Goal: Transaction & Acquisition: Obtain resource

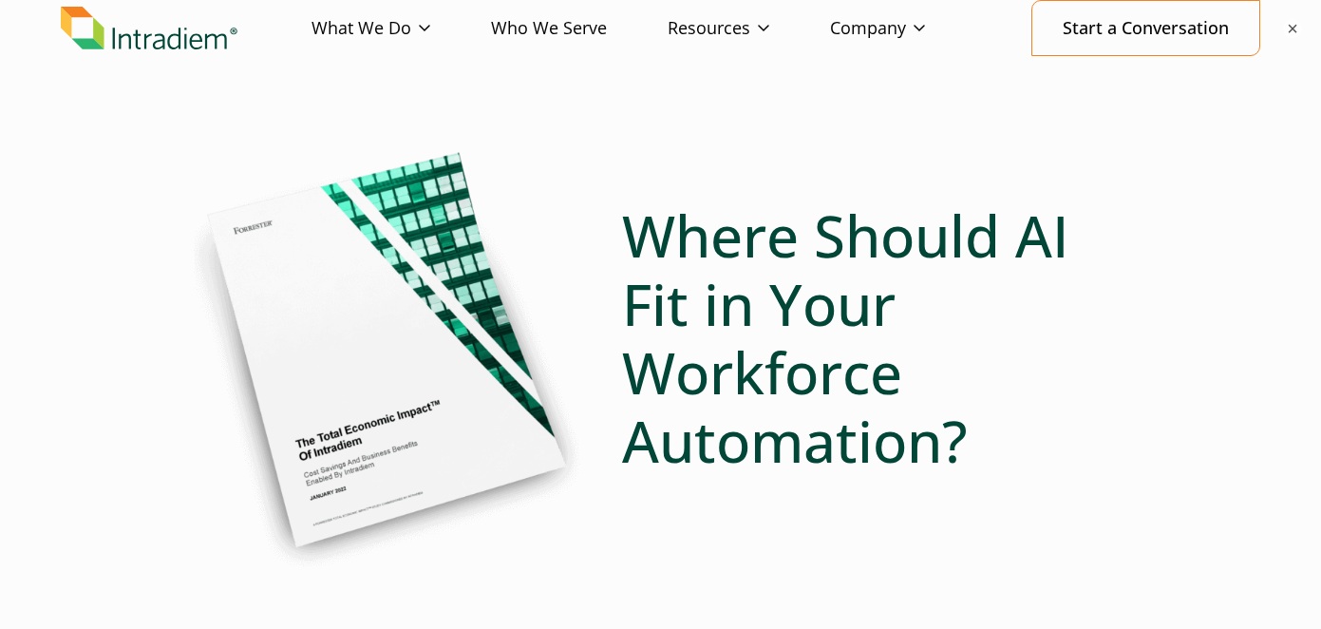
scroll to position [153, 0]
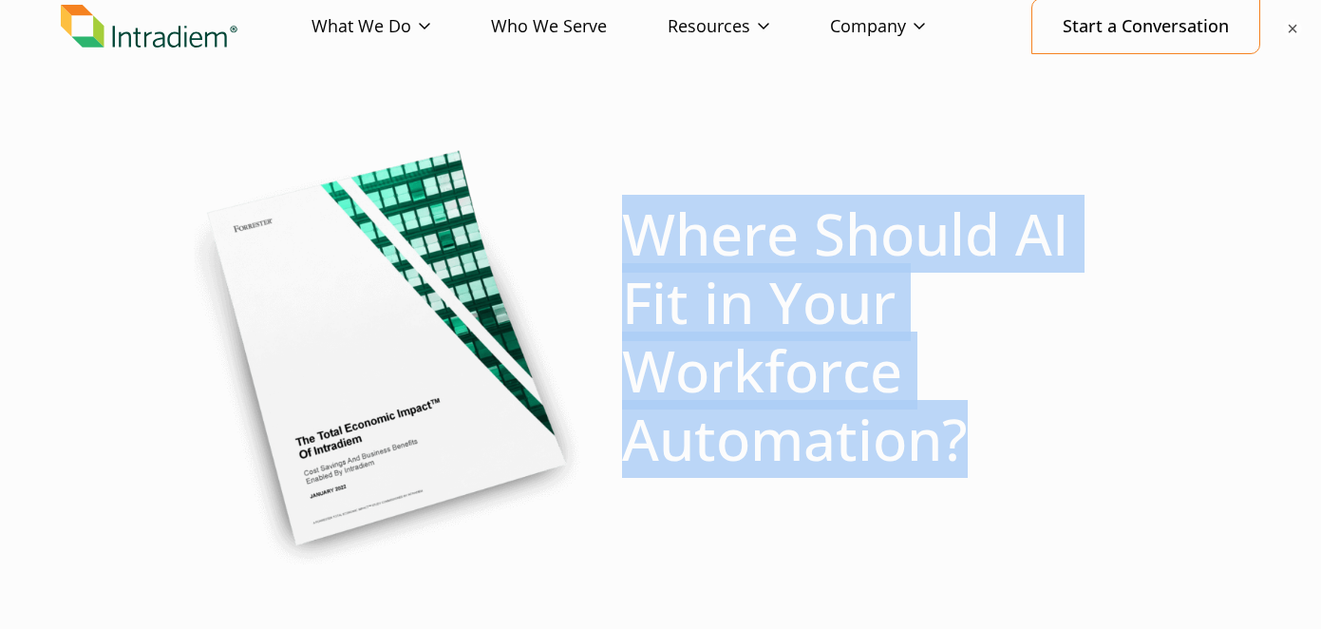
drag, startPoint x: 698, startPoint y: 265, endPoint x: 1013, endPoint y: 453, distance: 367.1
click at [1013, 453] on h1 "Where Should AI Fit in Your Workforce Automation?" at bounding box center [875, 335] width 506 height 273
copy h1 "Where Should AI Fit in Your Workforce Automation?"
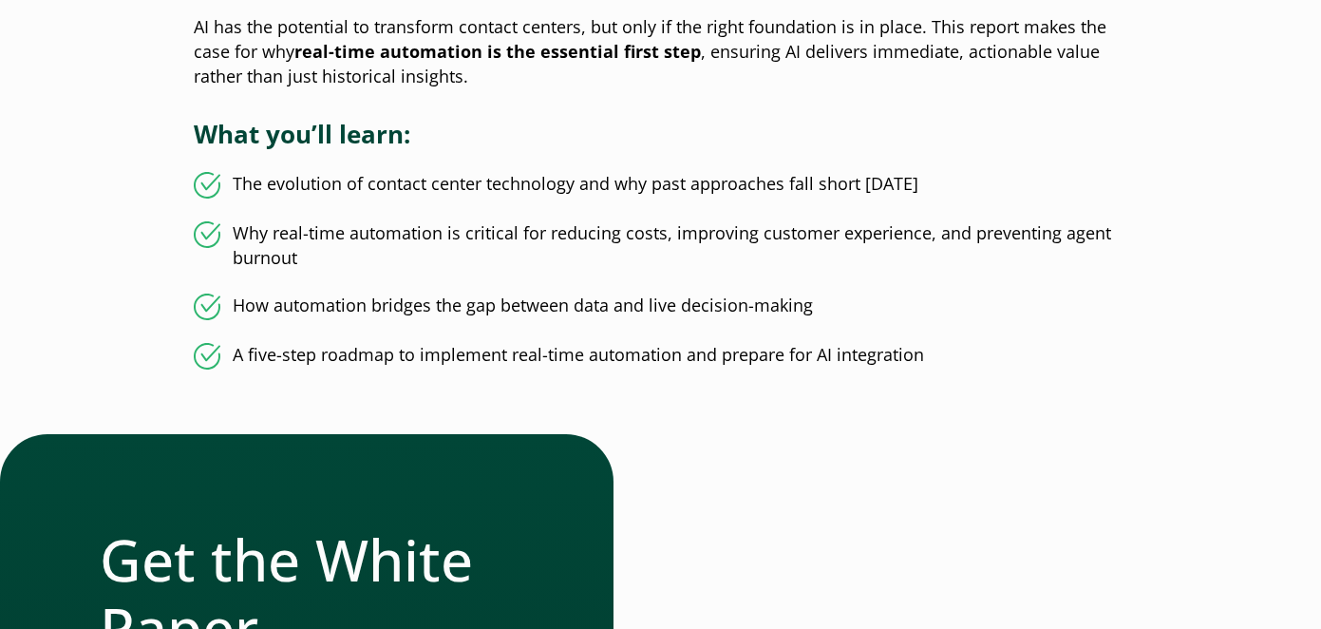
scroll to position [836, 0]
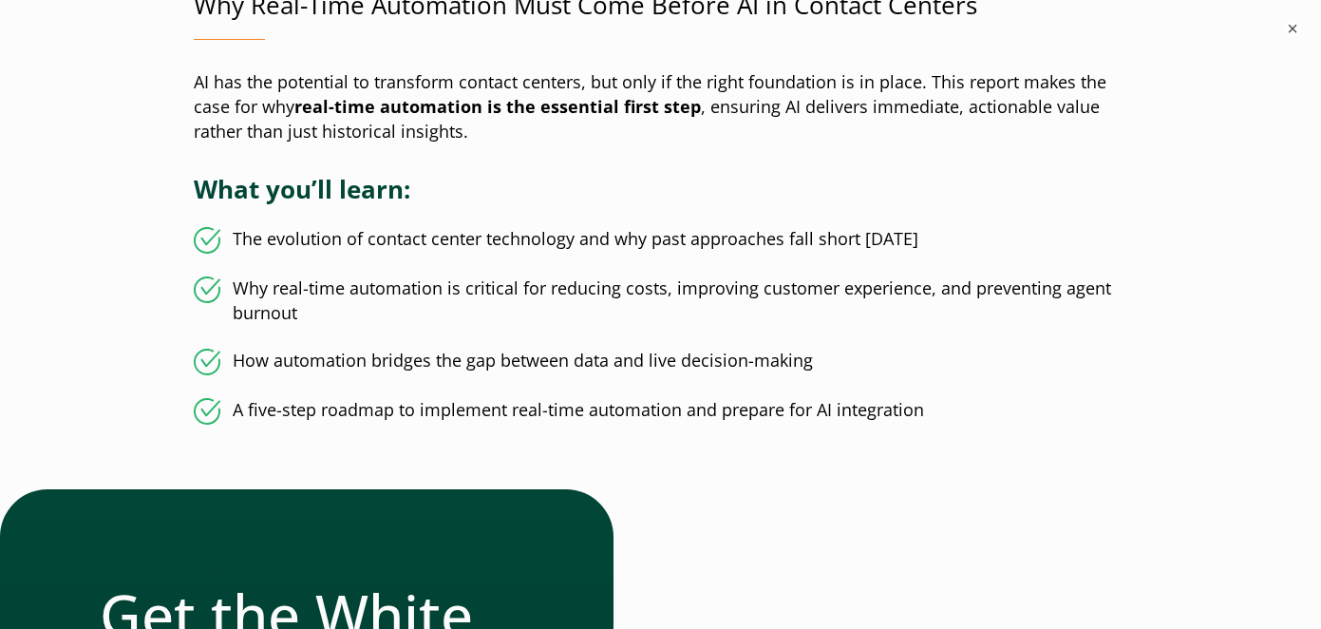
drag, startPoint x: 499, startPoint y: 231, endPoint x: 499, endPoint y: 251, distance: 19.9
click at [499, 251] on ul "The evolution of contact center technology and why past approaches fall short t…" at bounding box center [661, 326] width 934 height 198
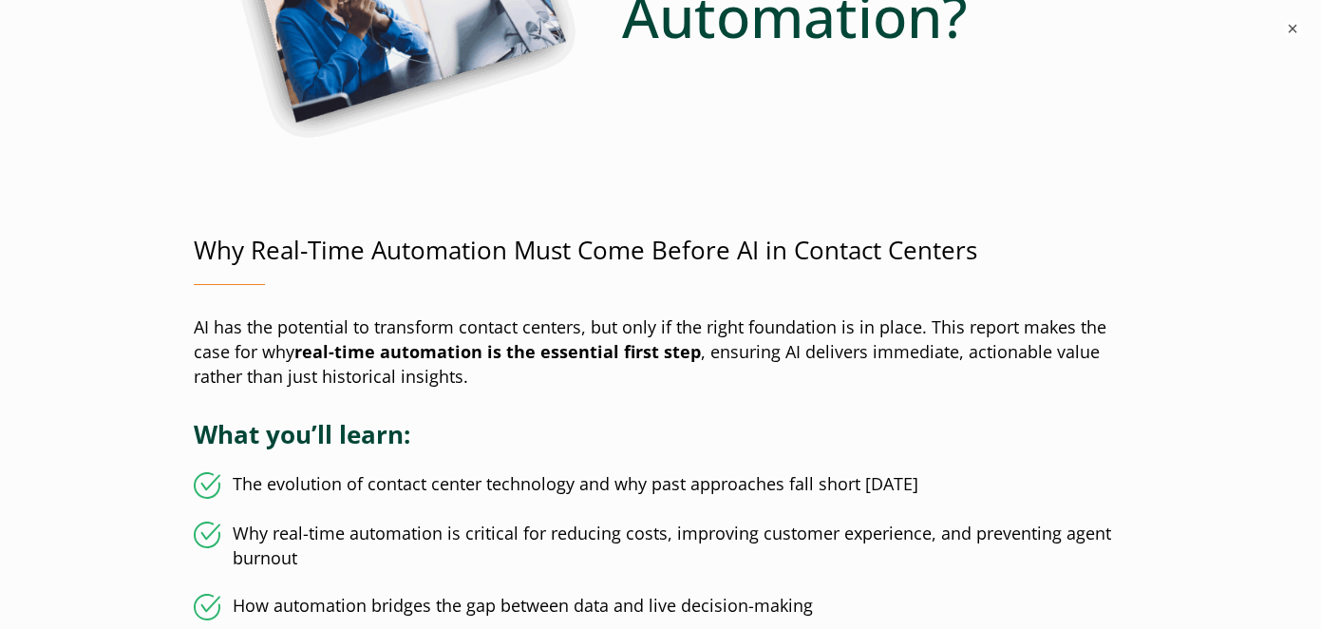
scroll to position [0, 0]
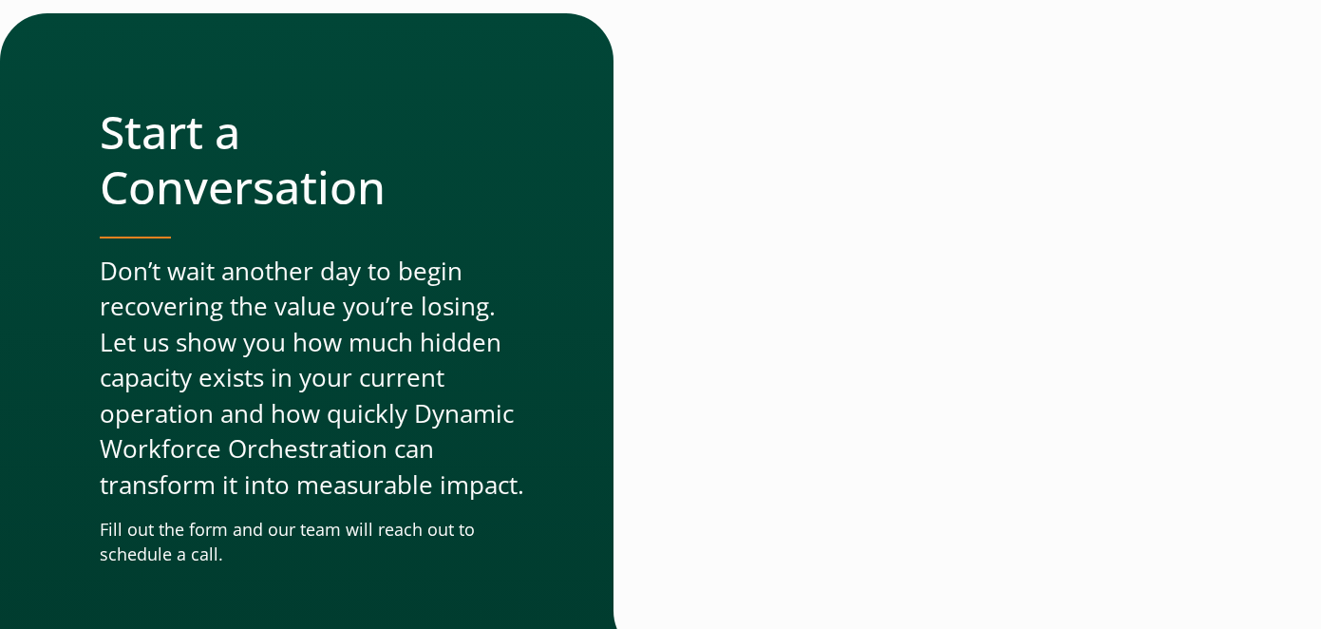
scroll to position [5926, 0]
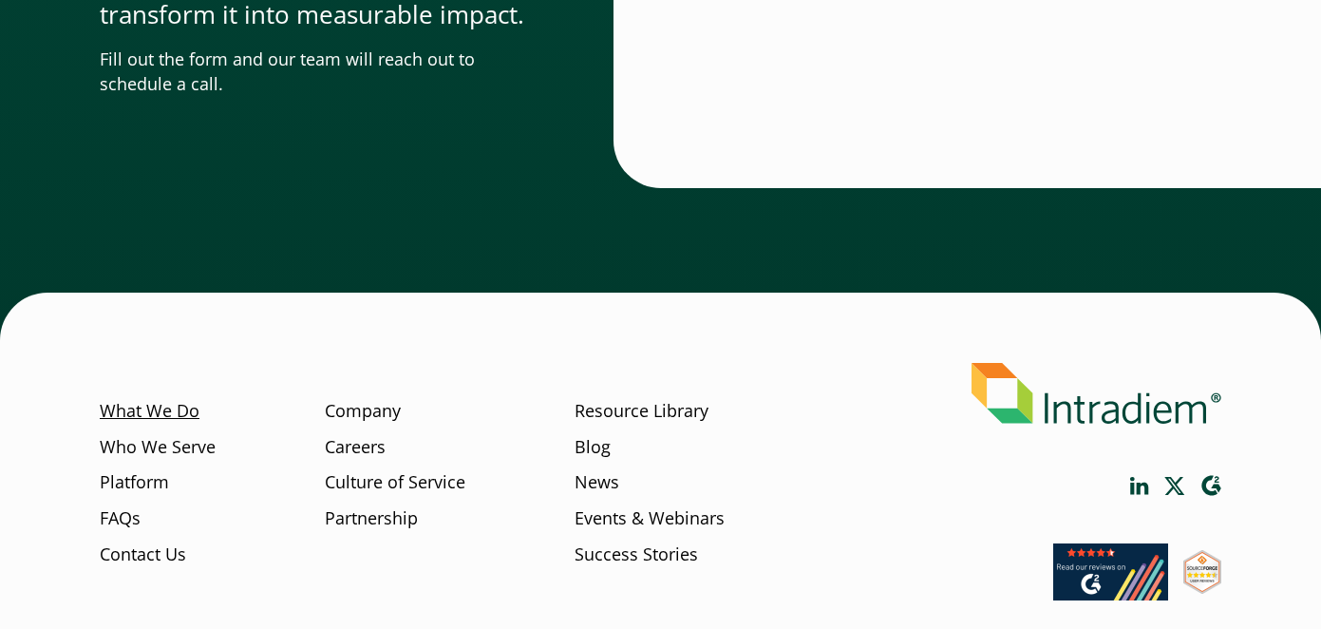
click at [158, 417] on link "What We Do" at bounding box center [150, 411] width 100 height 25
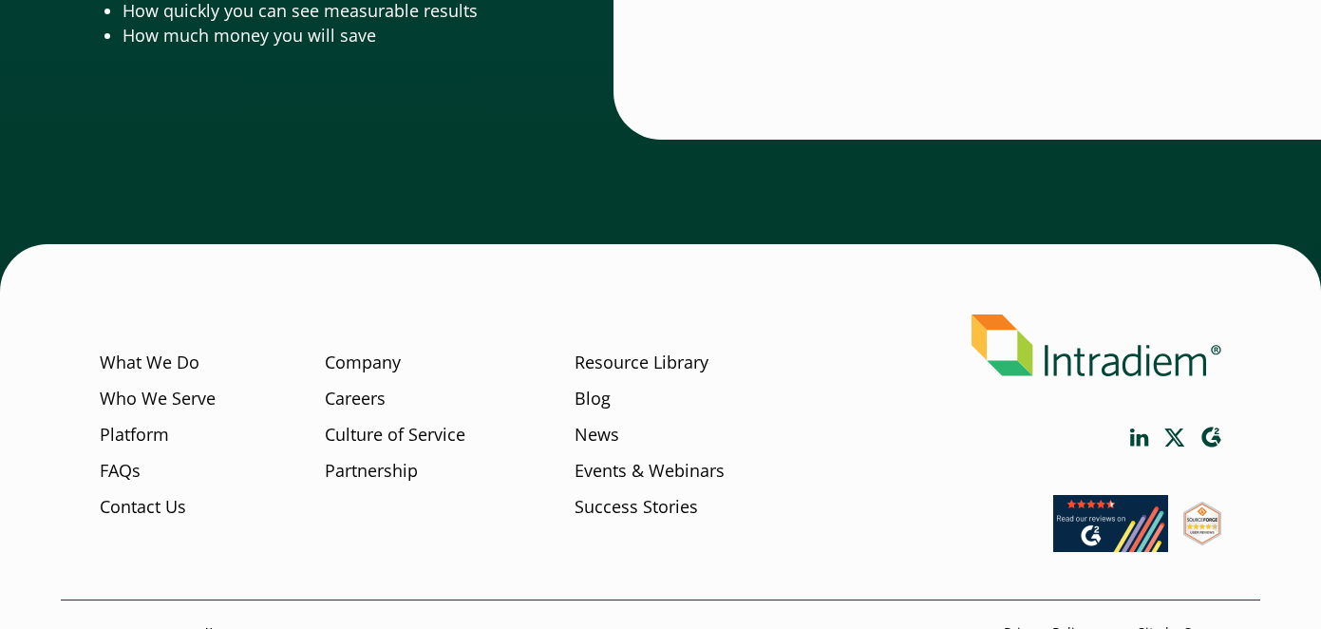
scroll to position [6481, 0]
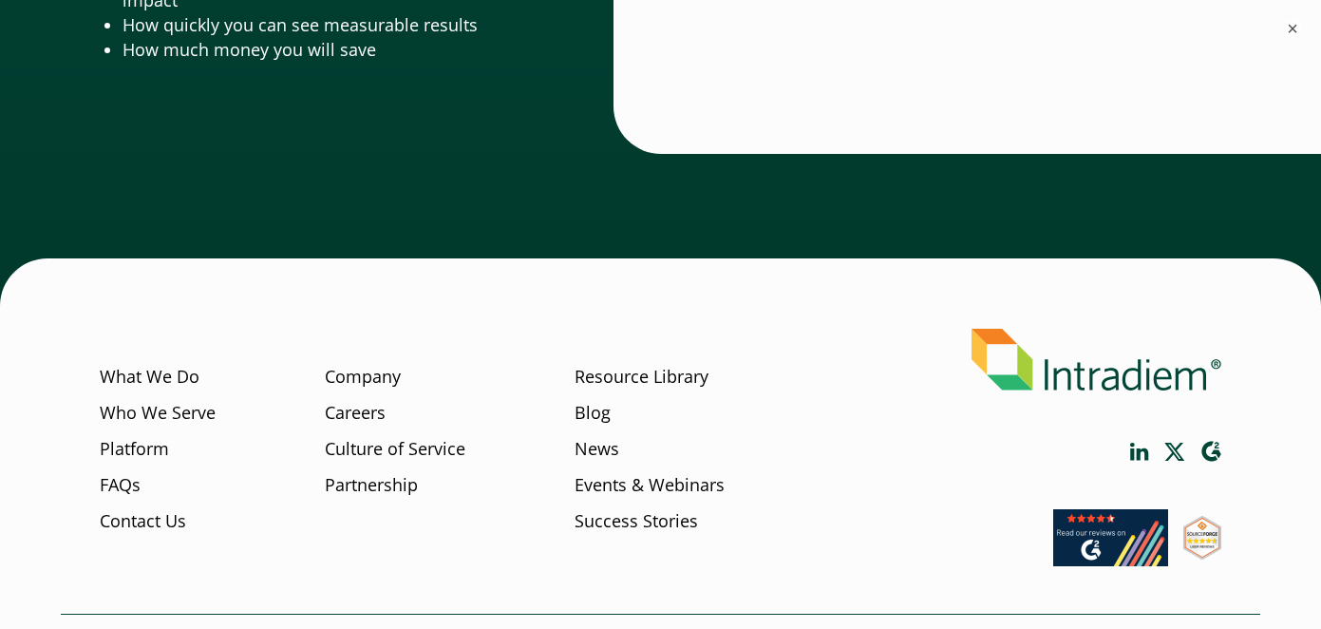
click at [369, 319] on div "What We Do Who We Serve Platform FAQs Contact Us Company Careers Culture of Ser…" at bounding box center [660, 459] width 1199 height 307
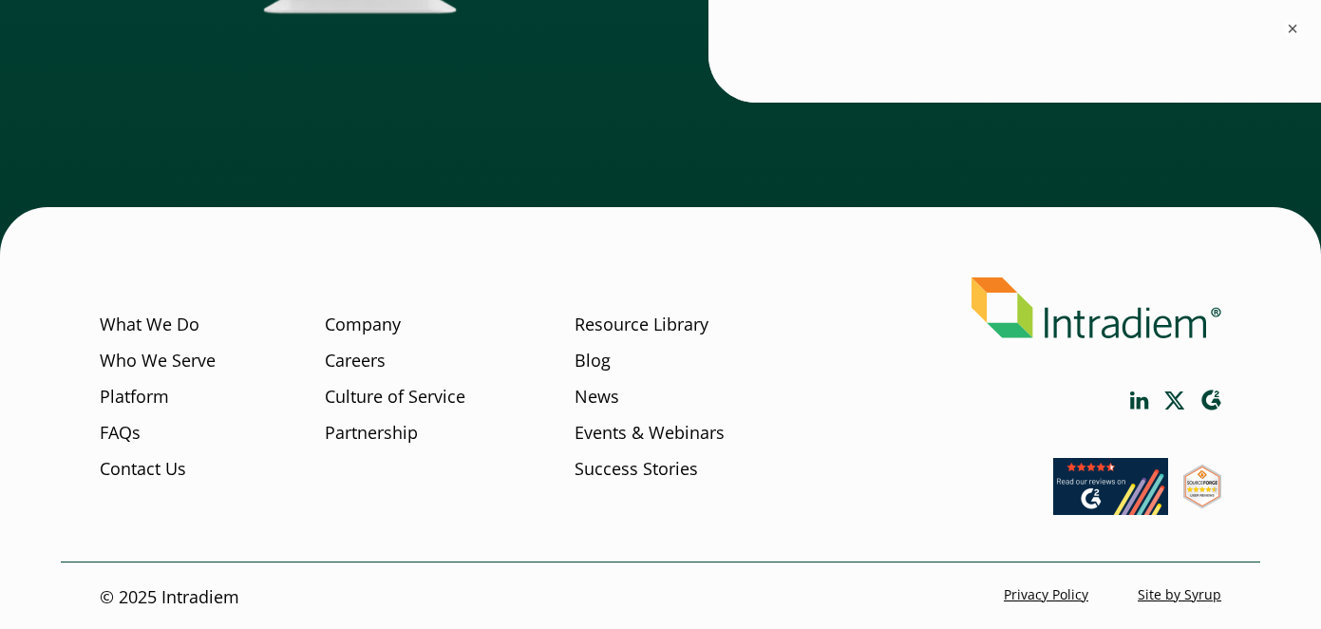
scroll to position [5533, 0]
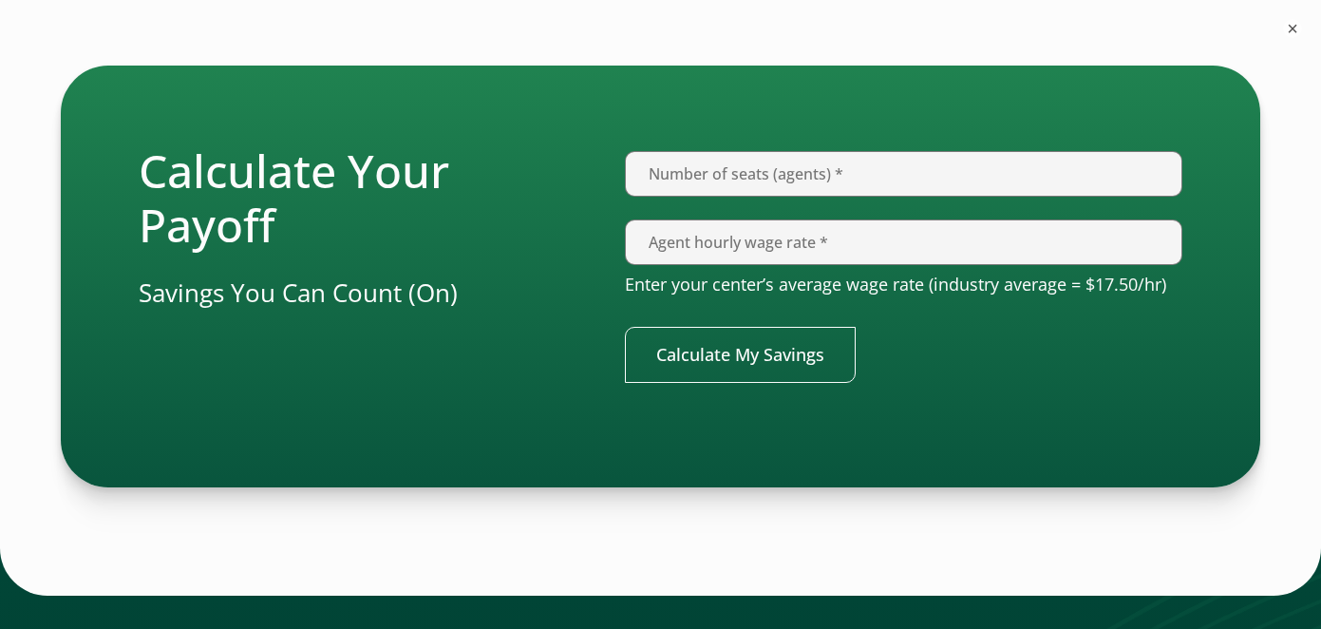
scroll to position [3159, 0]
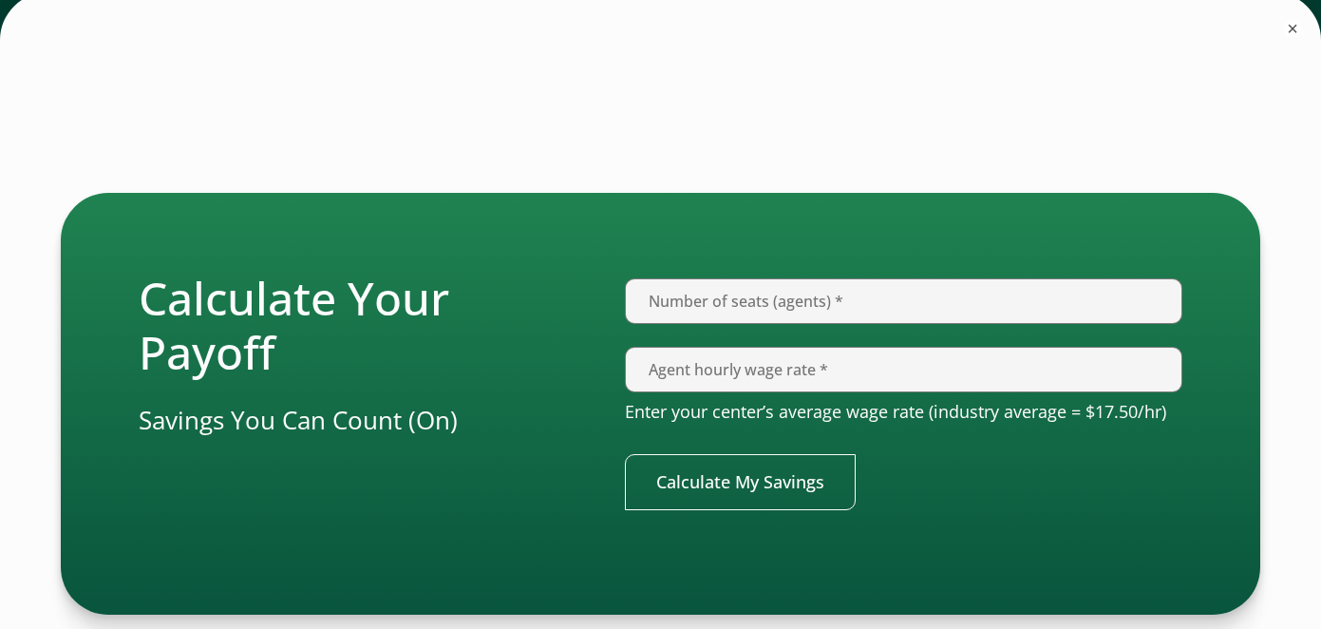
click at [520, 234] on div "Calculate Your Payoff Savings You Can Count (On) Number of seats (agents) * Ple…" at bounding box center [660, 404] width 1199 height 423
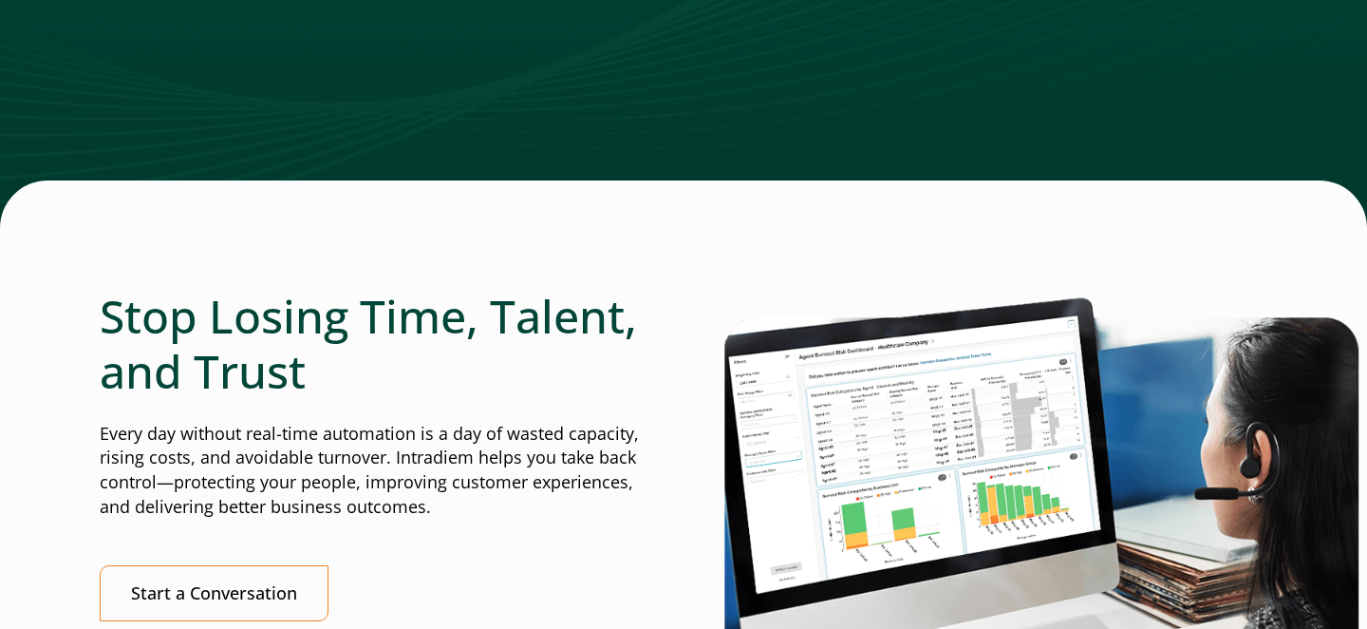
scroll to position [3931, 0]
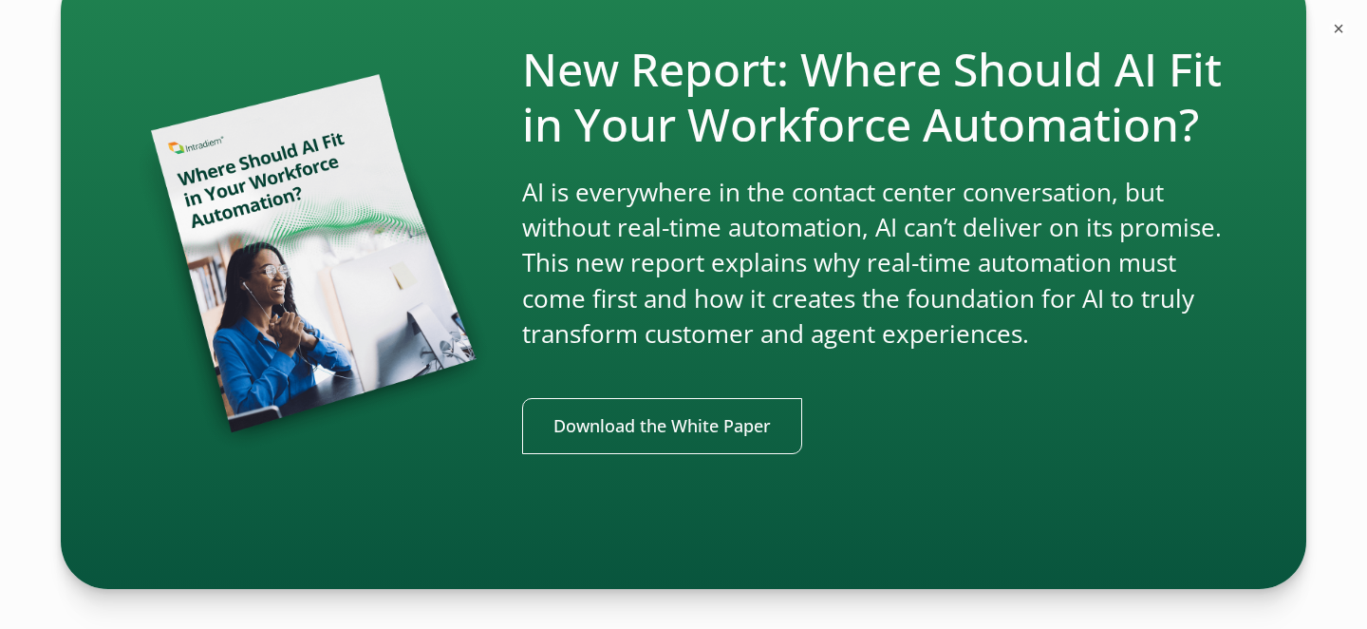
scroll to position [4288, 0]
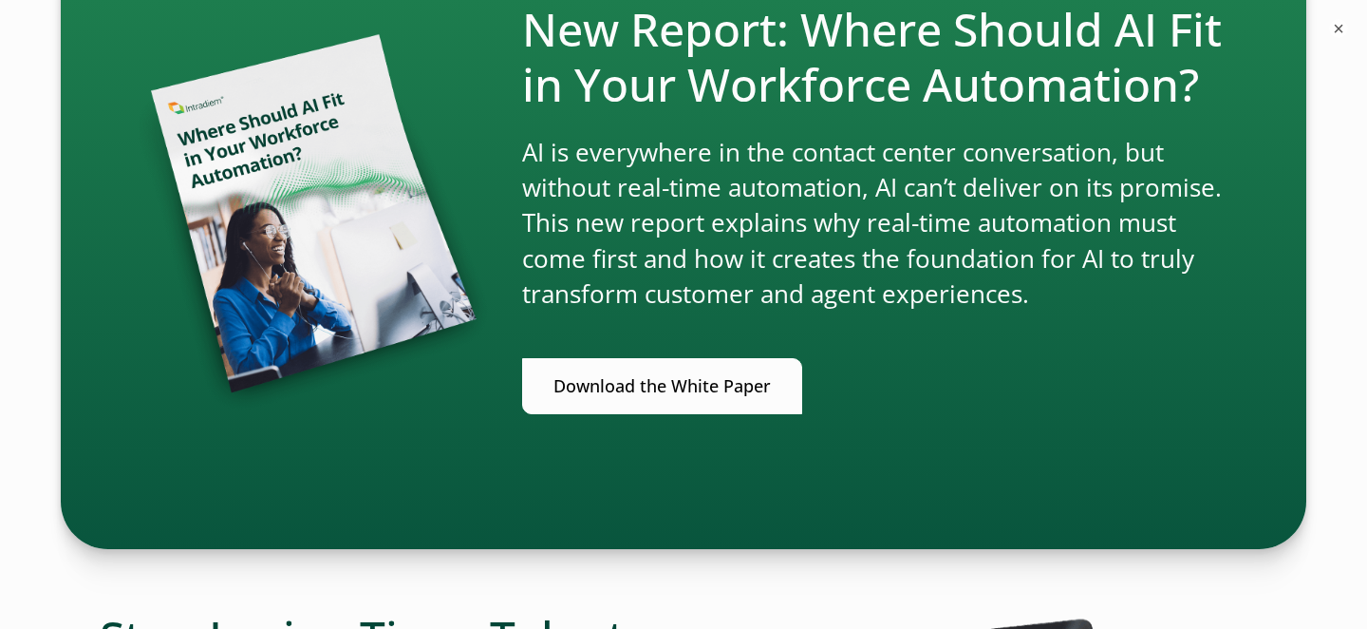
click at [697, 395] on link "Download the White Paper" at bounding box center [662, 386] width 280 height 56
click at [716, 386] on link "Download the White Paper" at bounding box center [662, 386] width 280 height 56
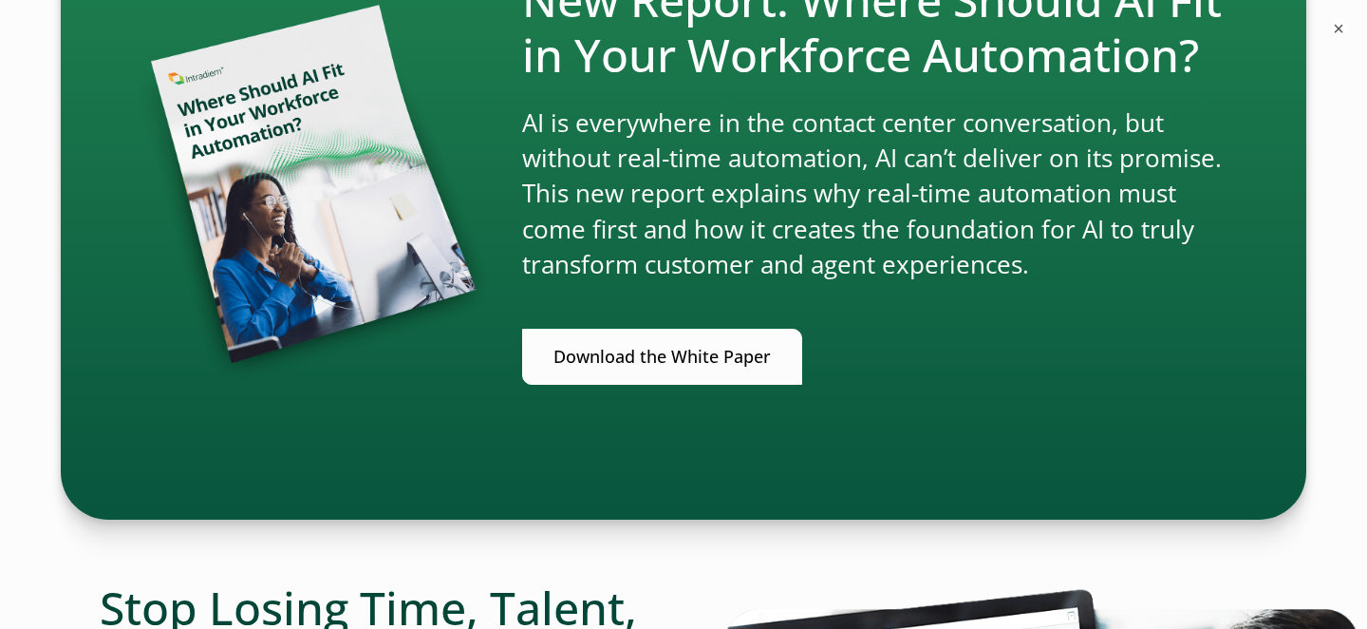
scroll to position [4330, 0]
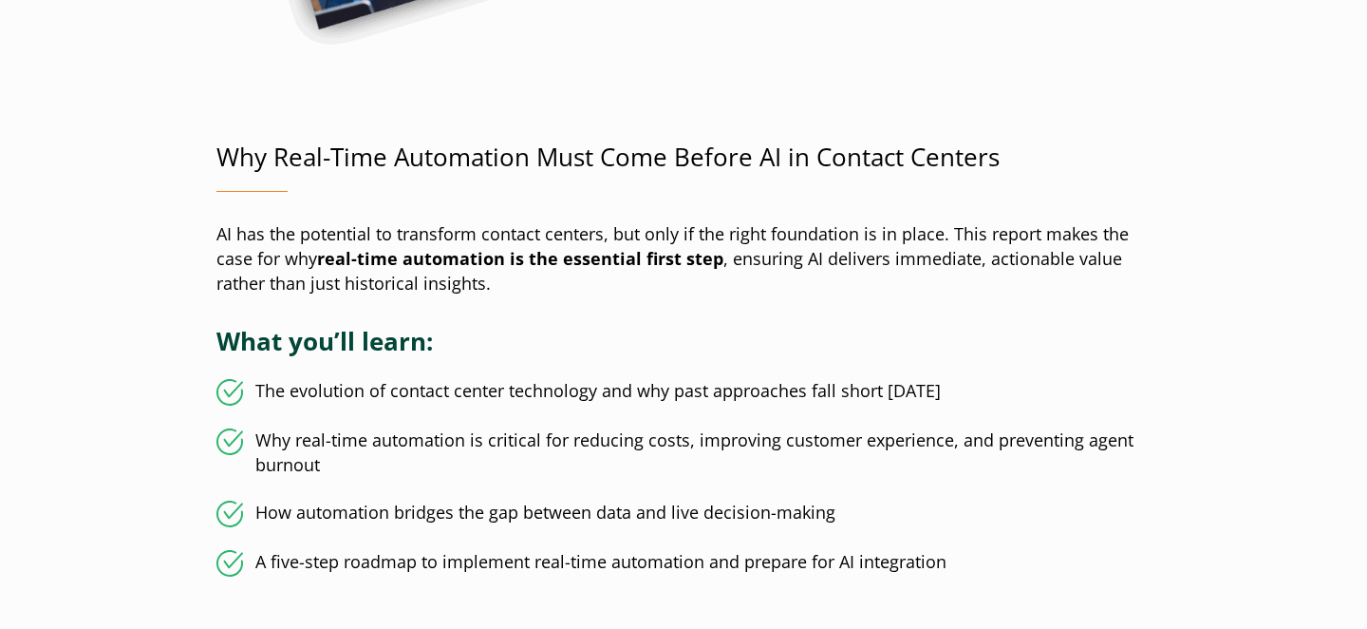
scroll to position [906, 0]
